Goal: Information Seeking & Learning: Learn about a topic

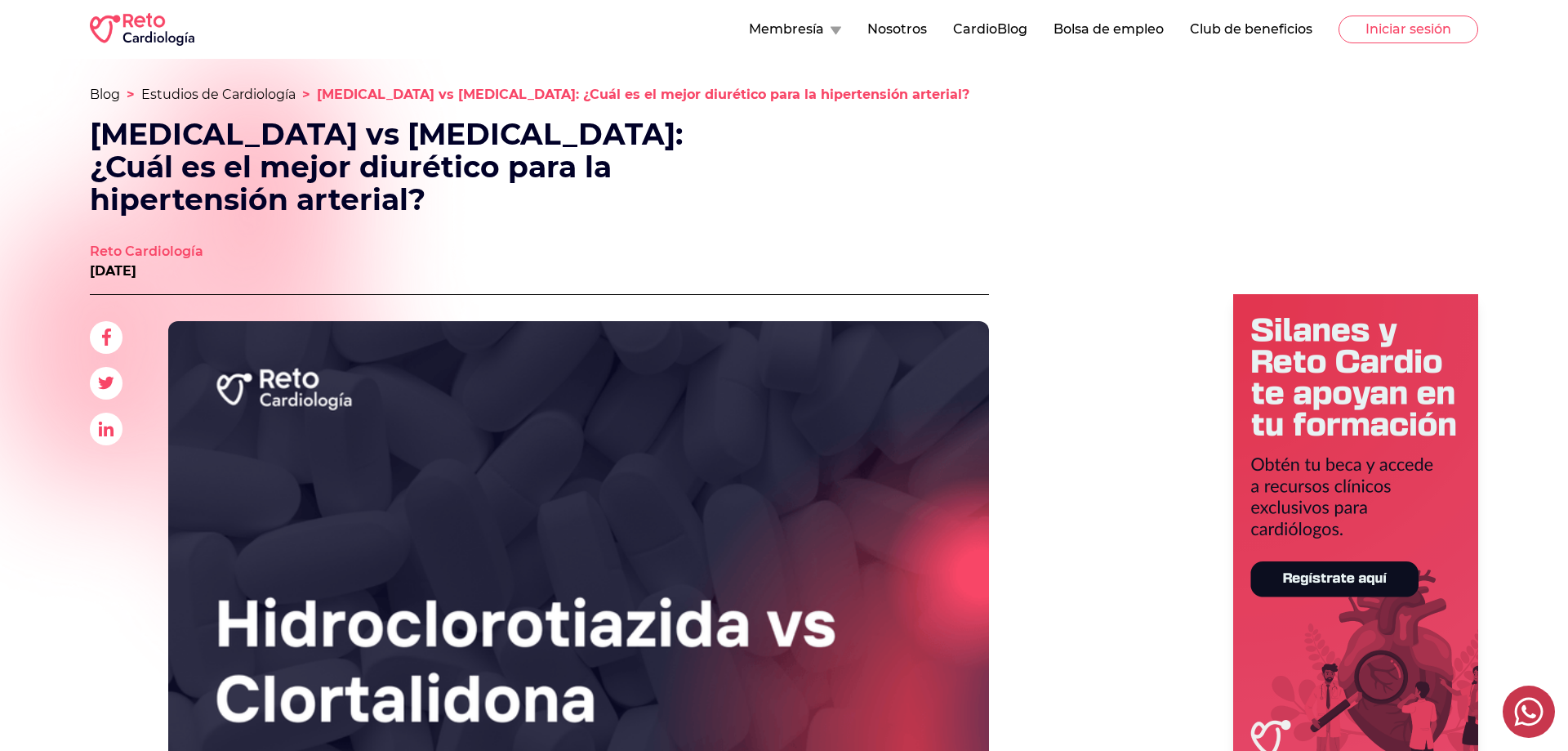
scroll to position [2501, 0]
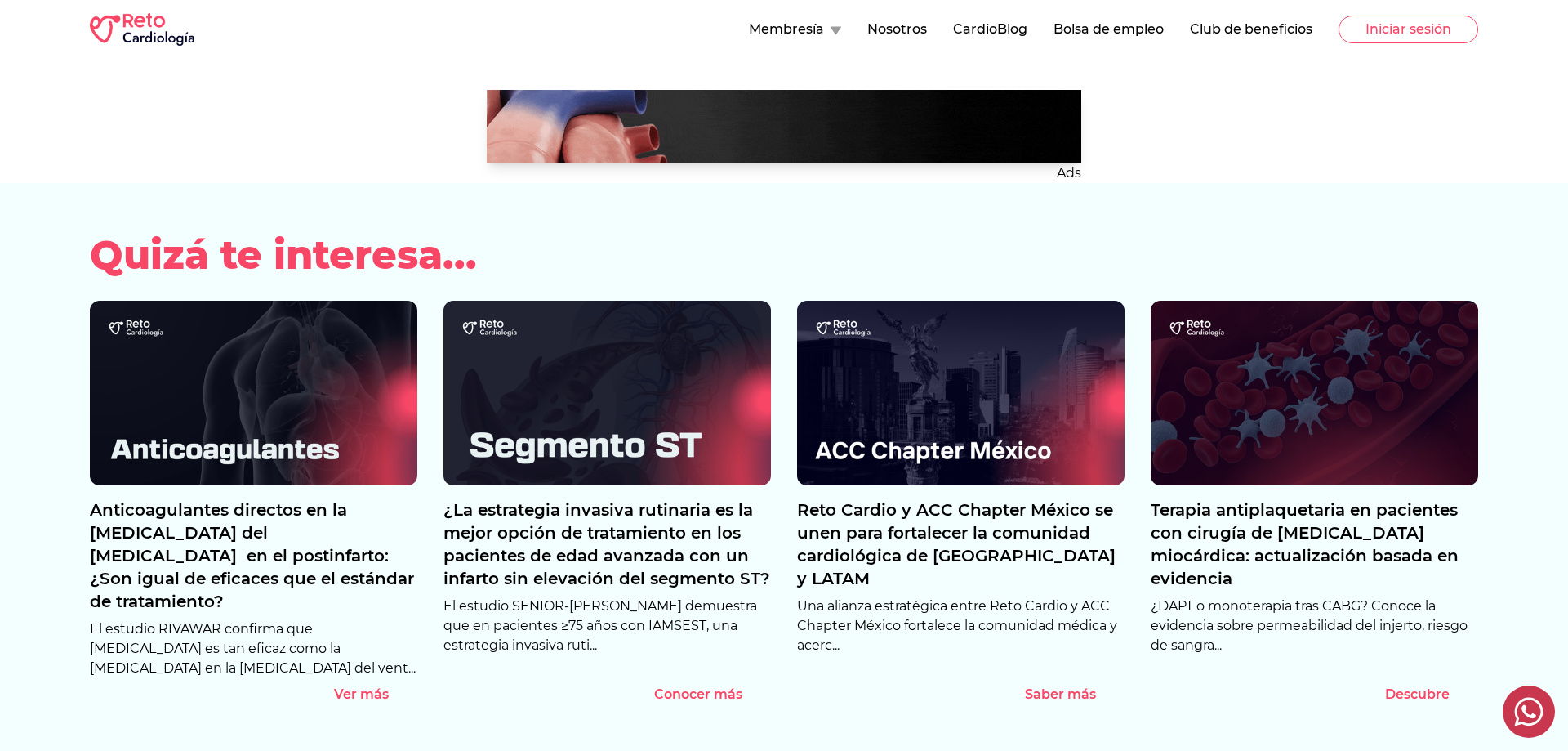
click at [238, 90] on div "Ads" at bounding box center [784, 137] width 1389 height 93
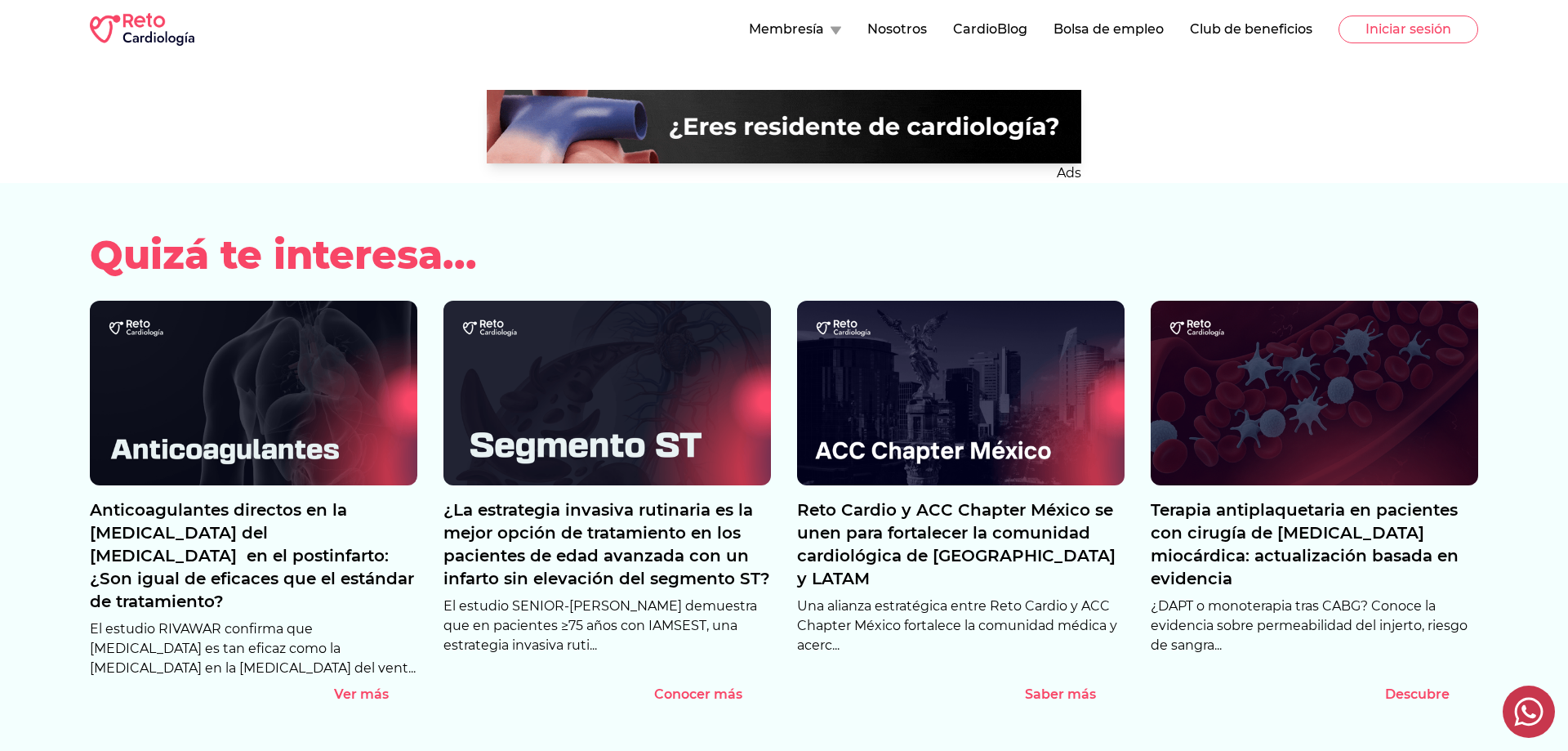
click at [781, 235] on h2 "Quizá te interesa..." at bounding box center [784, 255] width 1389 height 39
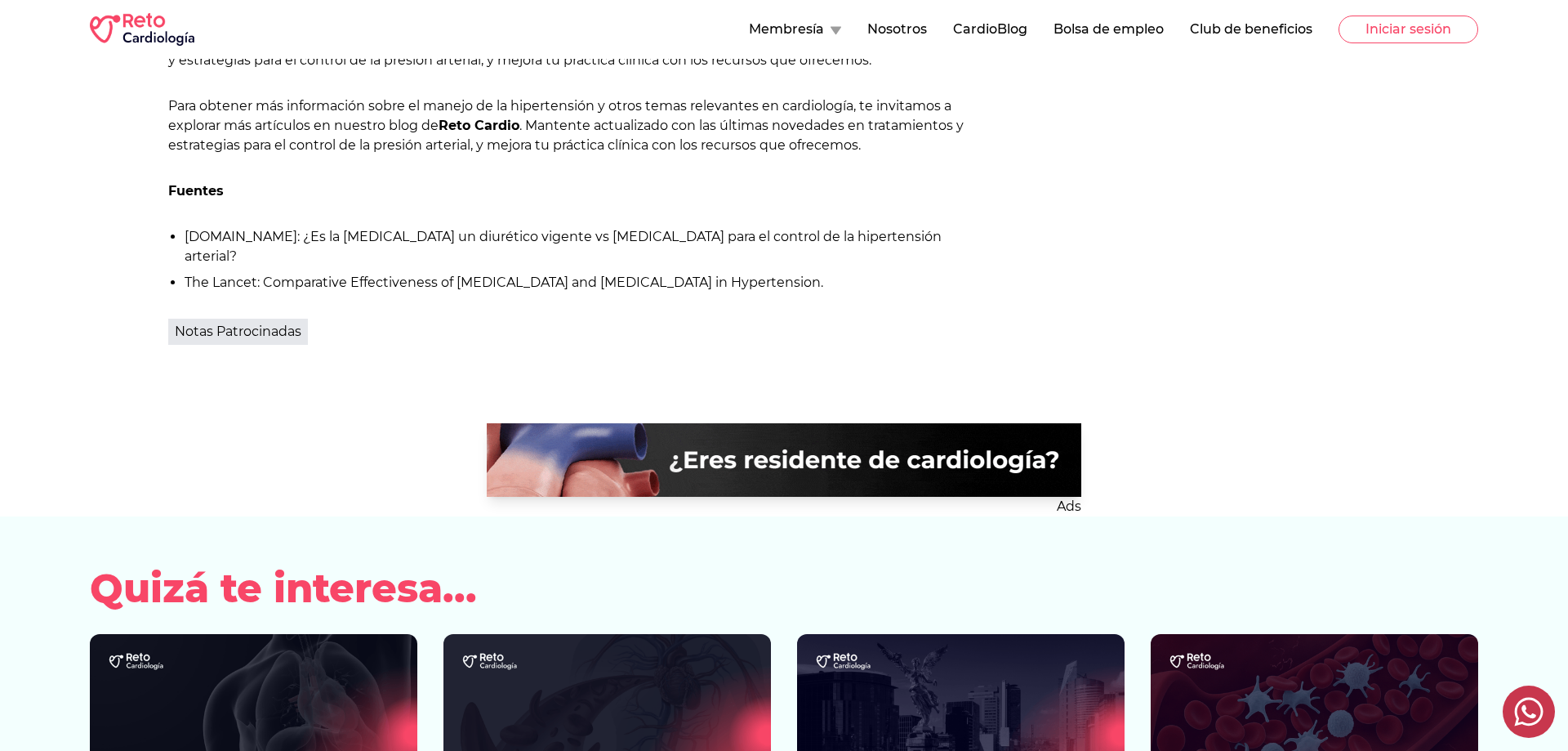
scroll to position [2084, 0]
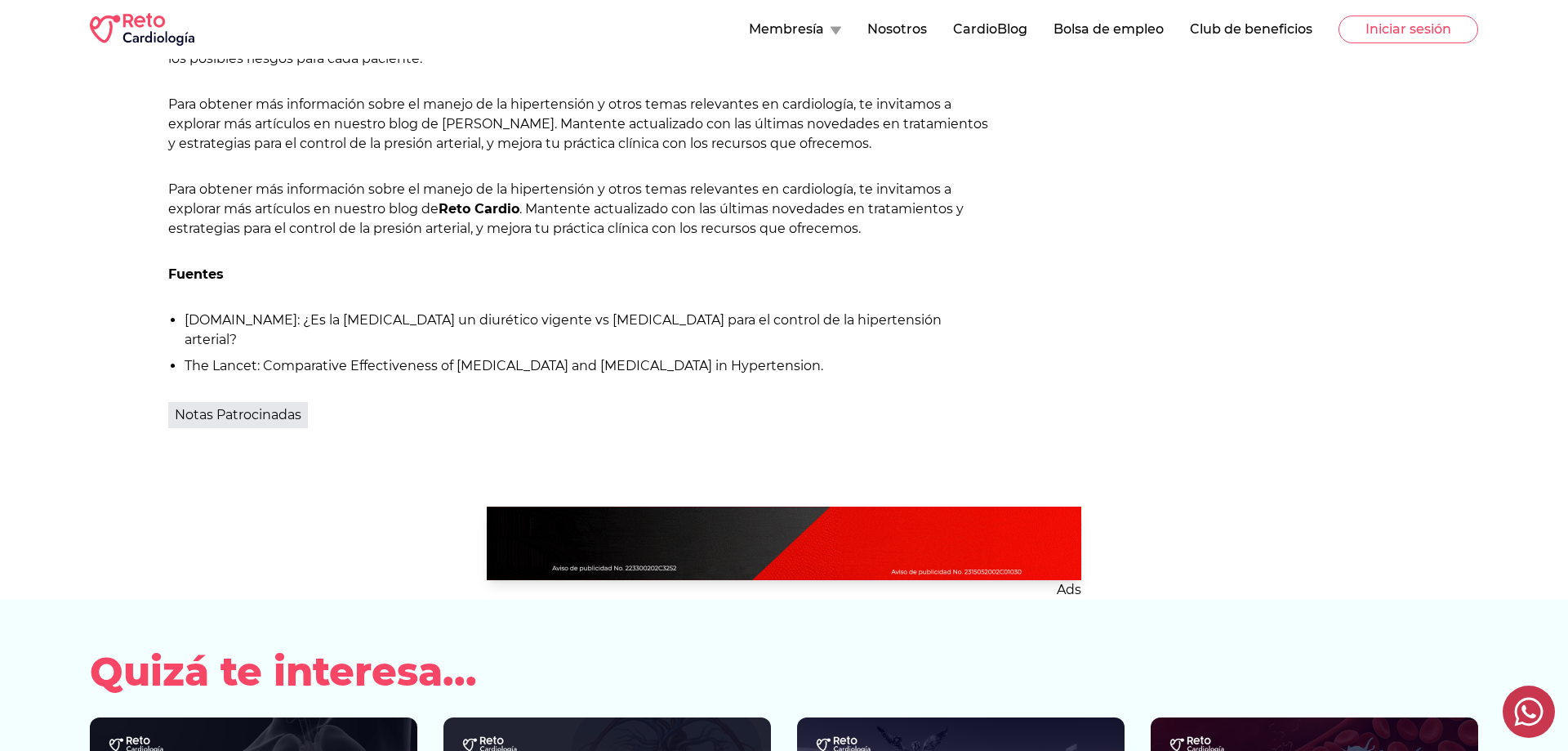
click at [834, 27] on icon at bounding box center [836, 31] width 11 height 8
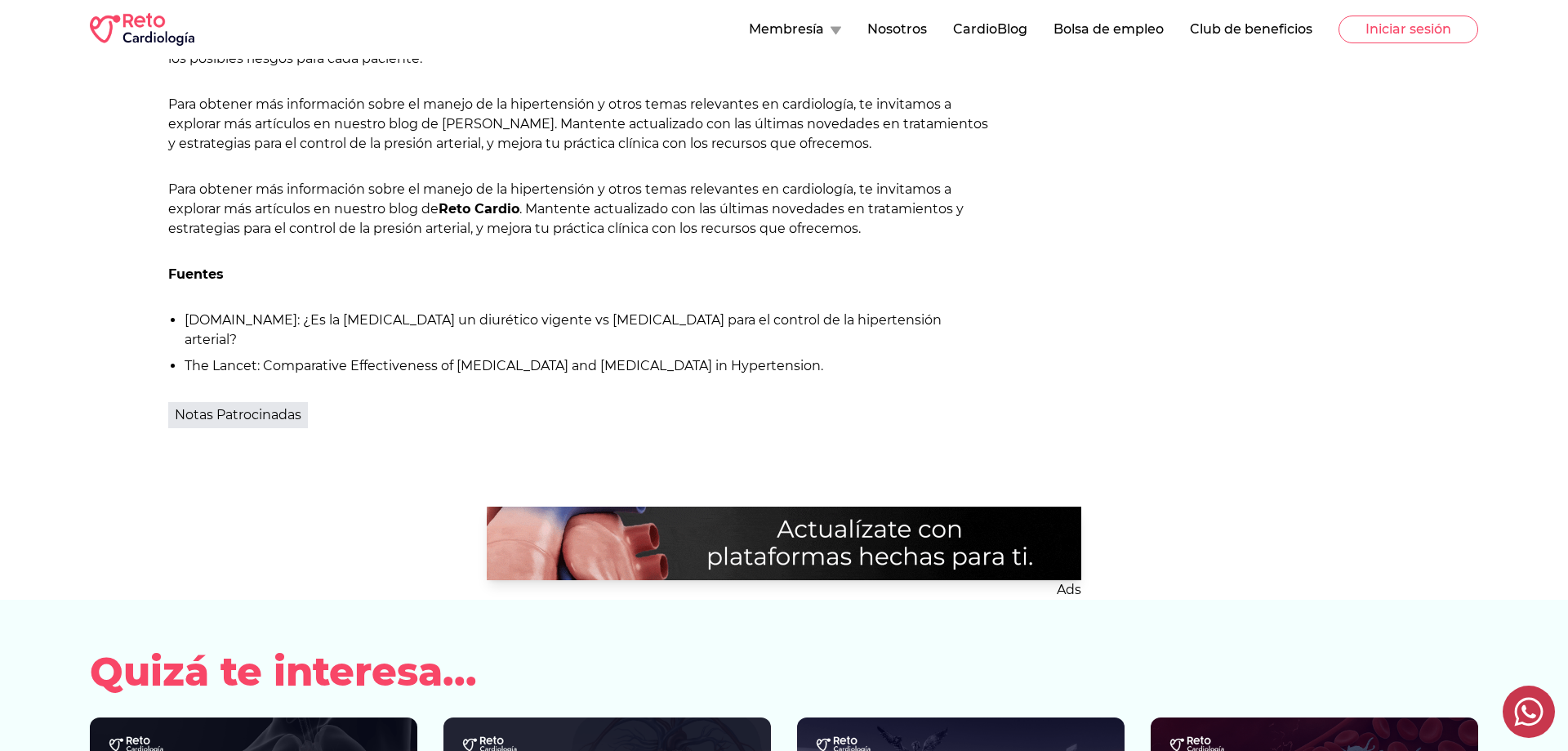
click at [786, 32] on button "Membresía" at bounding box center [795, 30] width 93 height 20
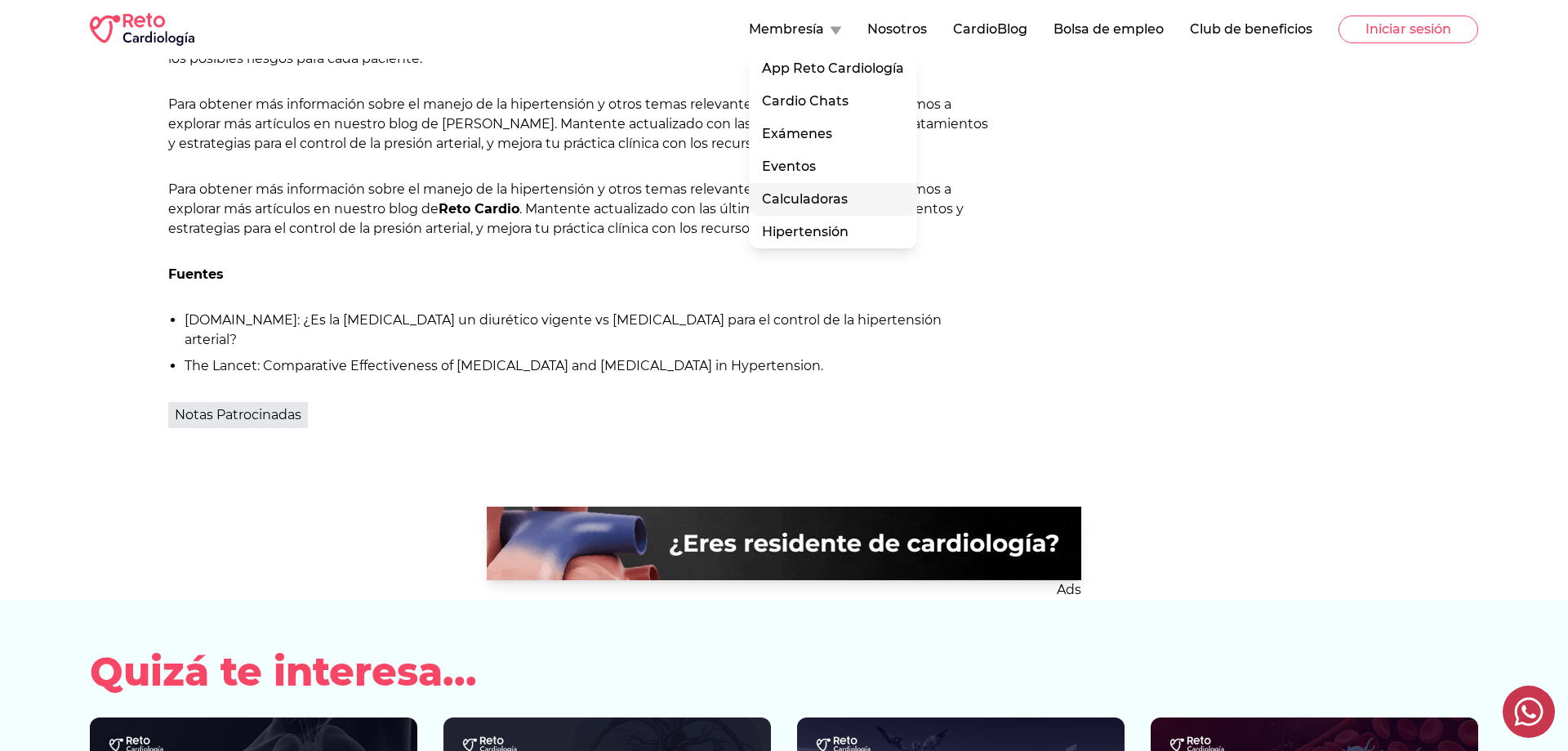
click at [804, 201] on link "Calculadoras" at bounding box center [833, 199] width 168 height 33
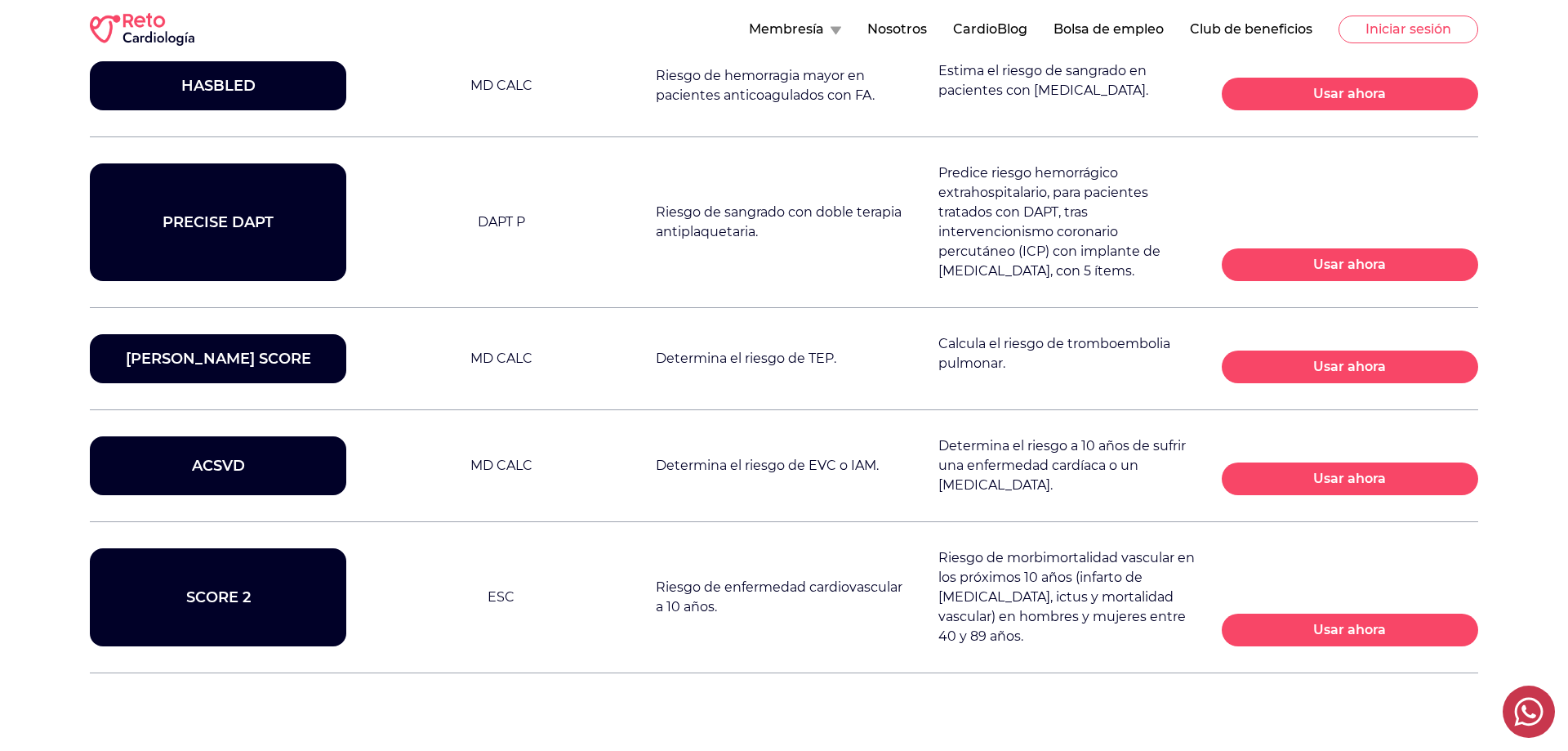
scroll to position [2417, 0]
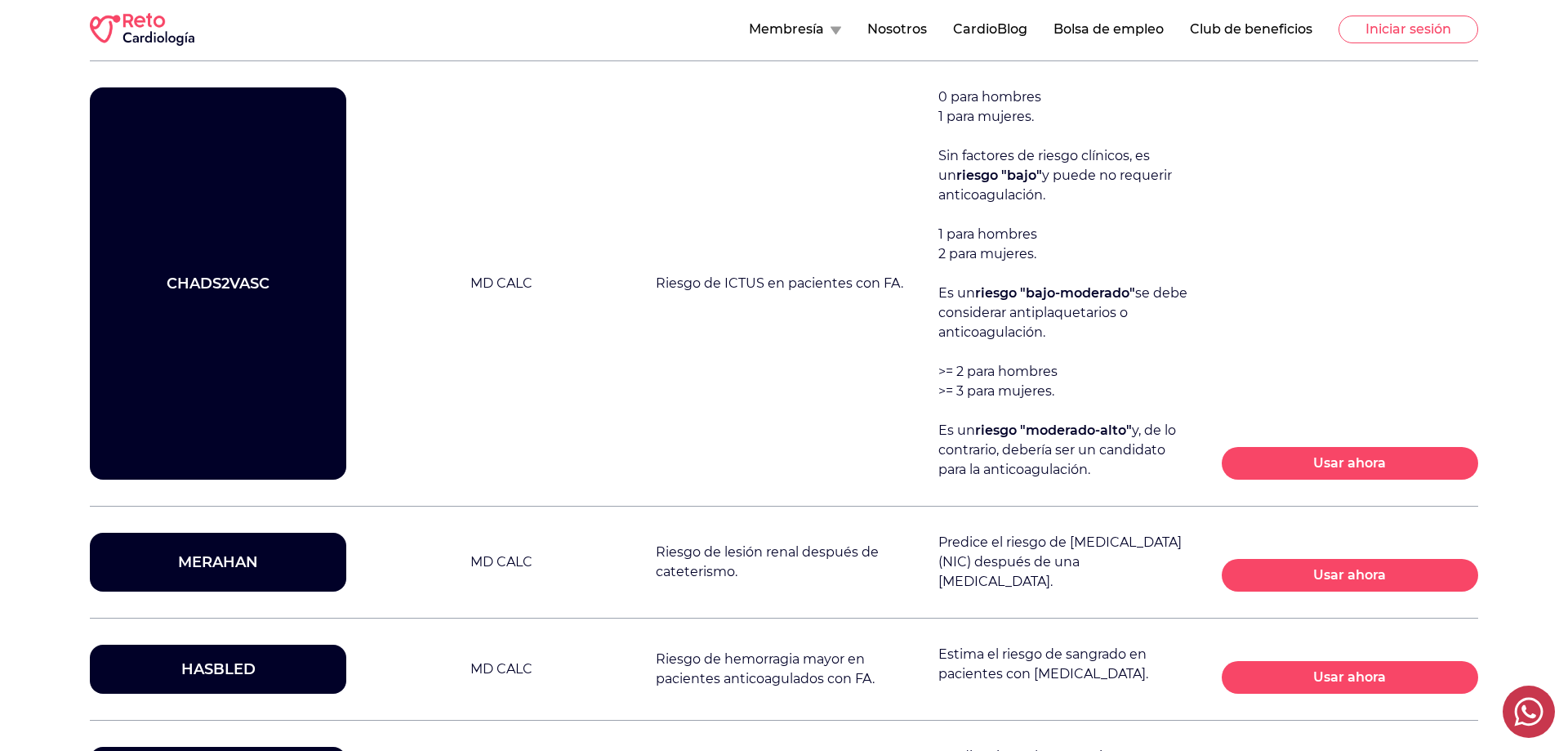
scroll to position [1417, 0]
